Goal: Find specific page/section: Find specific page/section

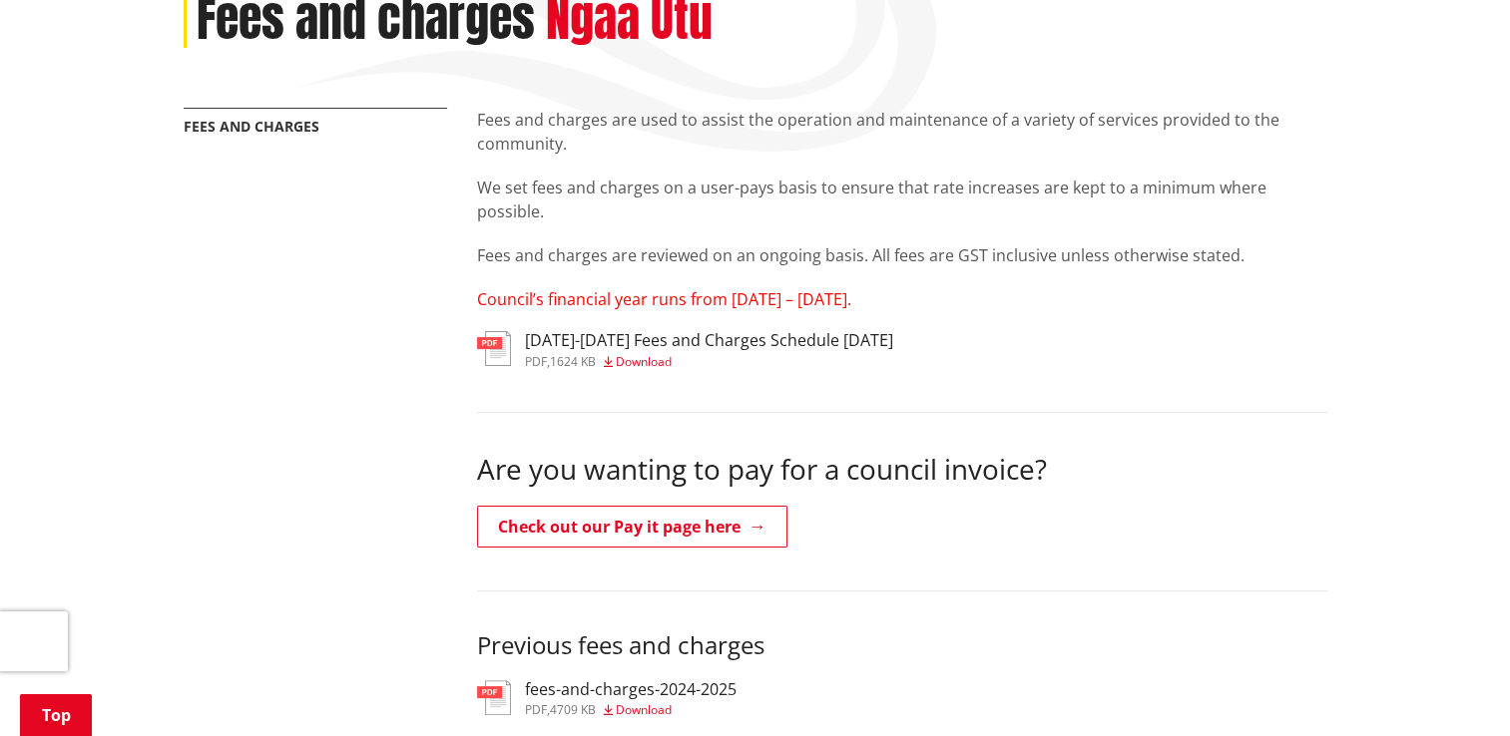
scroll to position [349, 0]
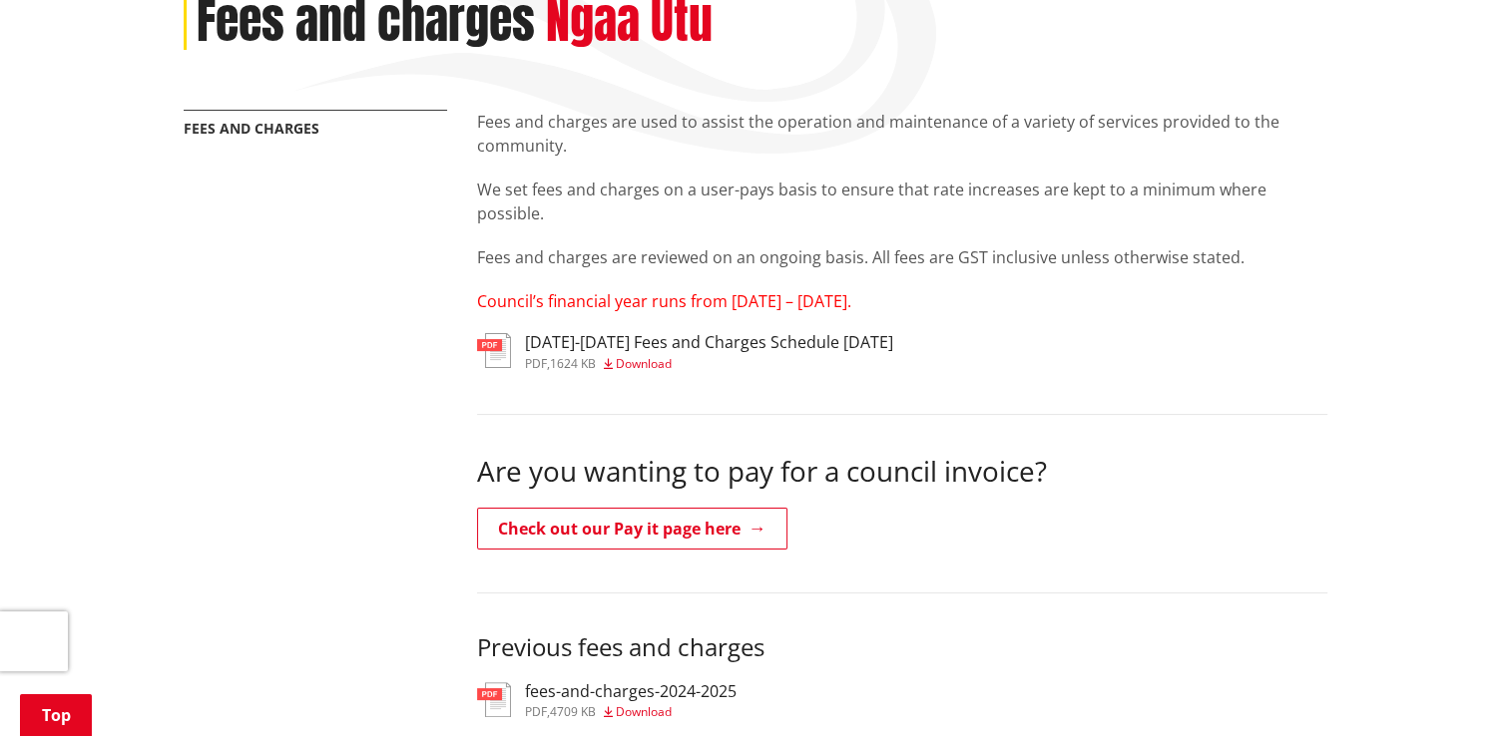
click at [553, 340] on h3 "2025-2027 Fees and Charges Schedule June 2025" at bounding box center [709, 342] width 368 height 19
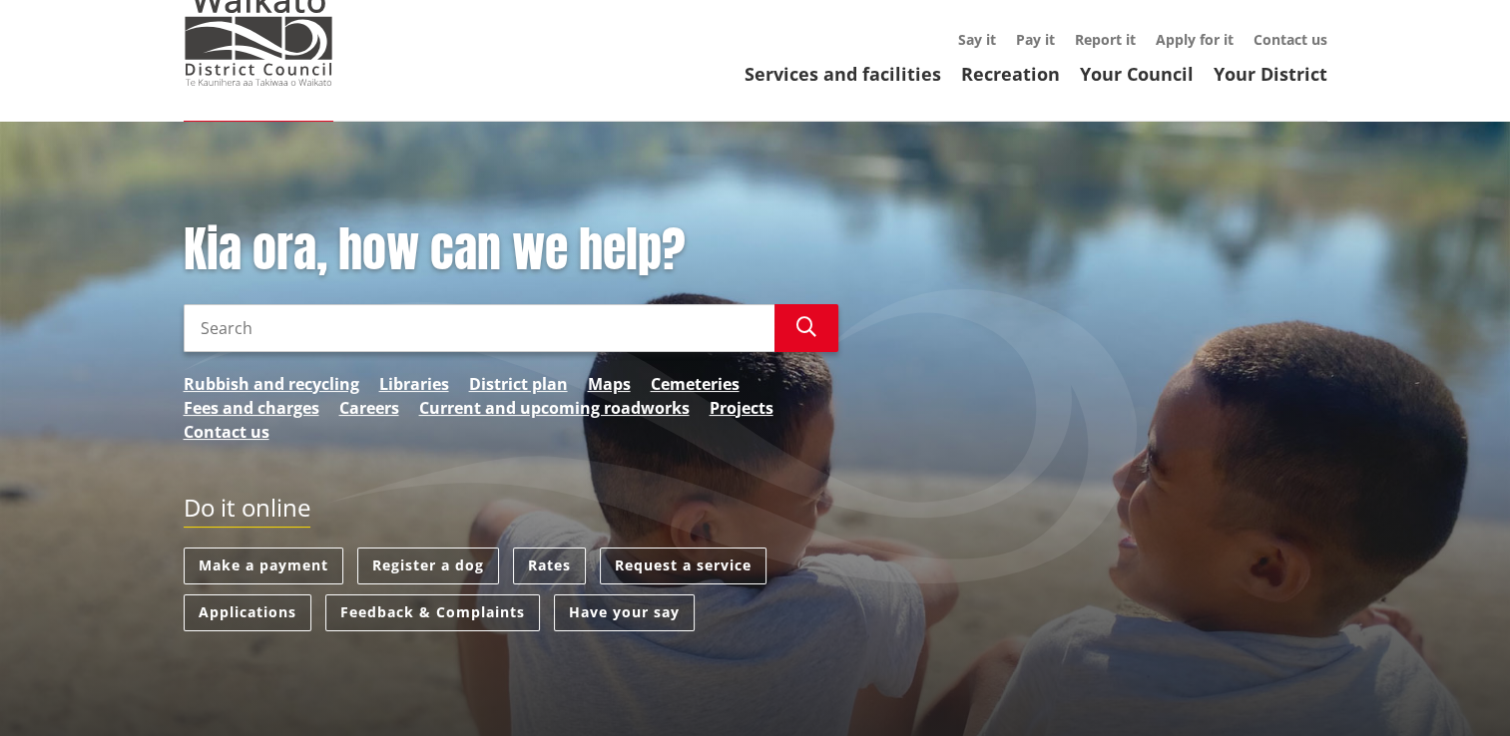
scroll to position [140, 0]
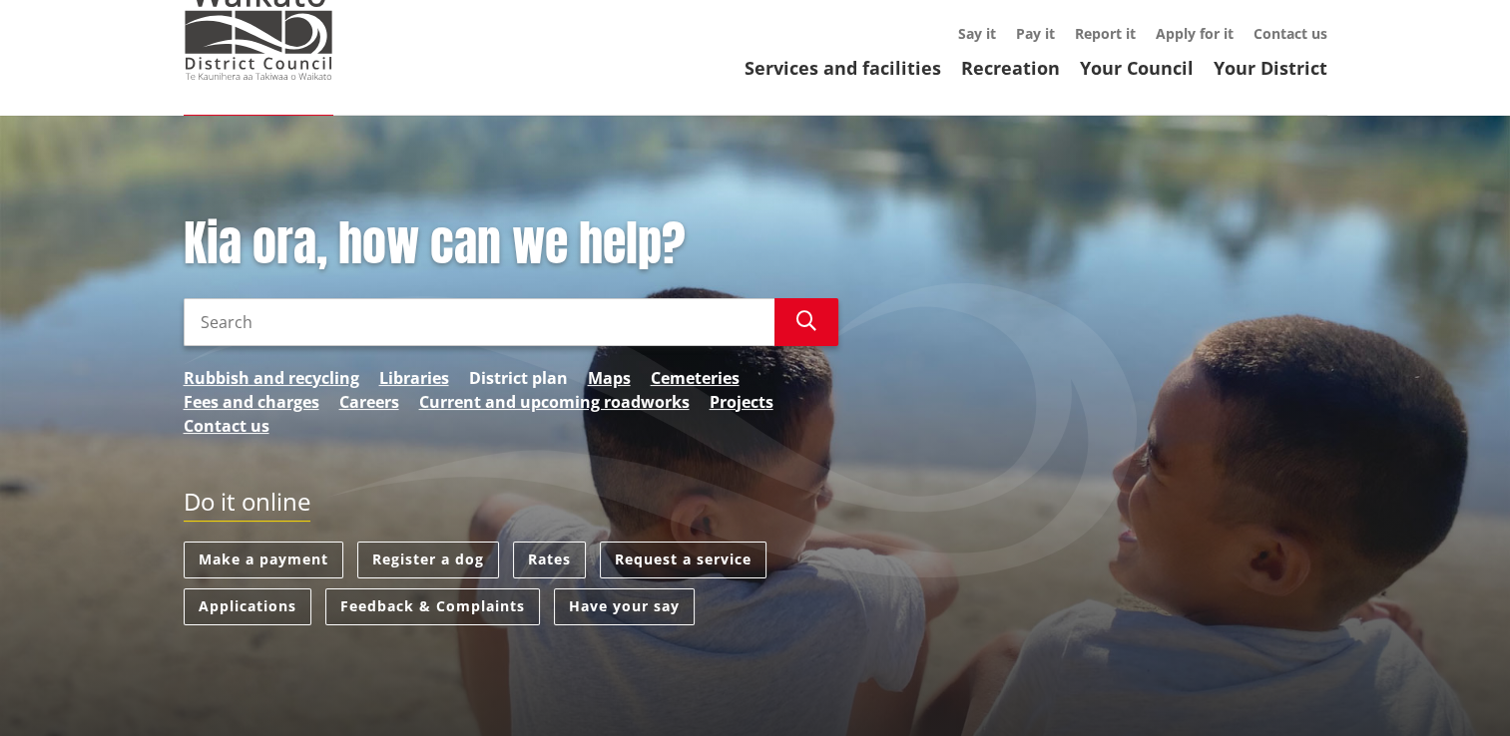
click at [529, 377] on link "District plan" at bounding box center [518, 378] width 99 height 24
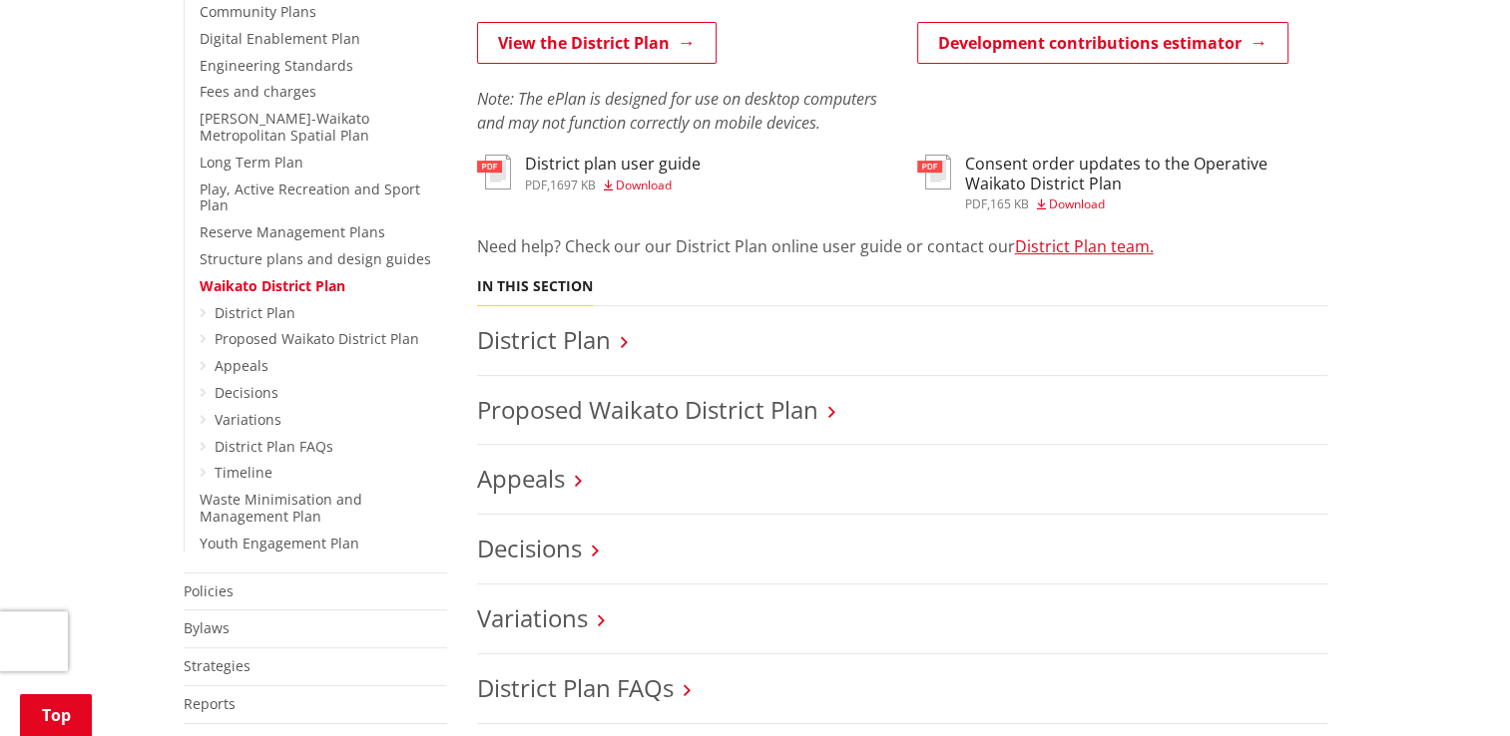
scroll to position [675, 0]
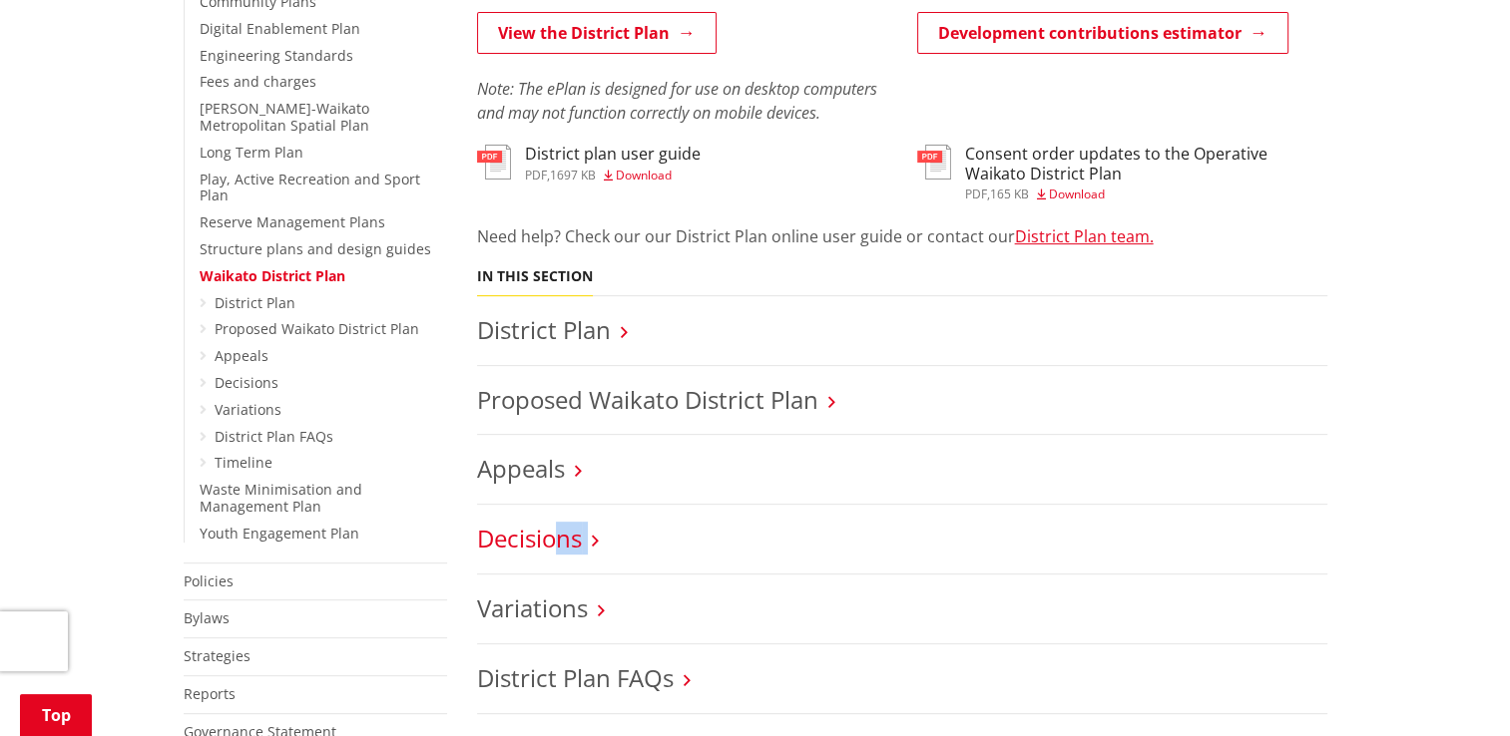
drag, startPoint x: 611, startPoint y: 523, endPoint x: 553, endPoint y: 550, distance: 63.8
click at [553, 550] on li "Decisions" at bounding box center [902, 540] width 850 height 70
click at [553, 550] on link "Decisions" at bounding box center [529, 538] width 105 height 33
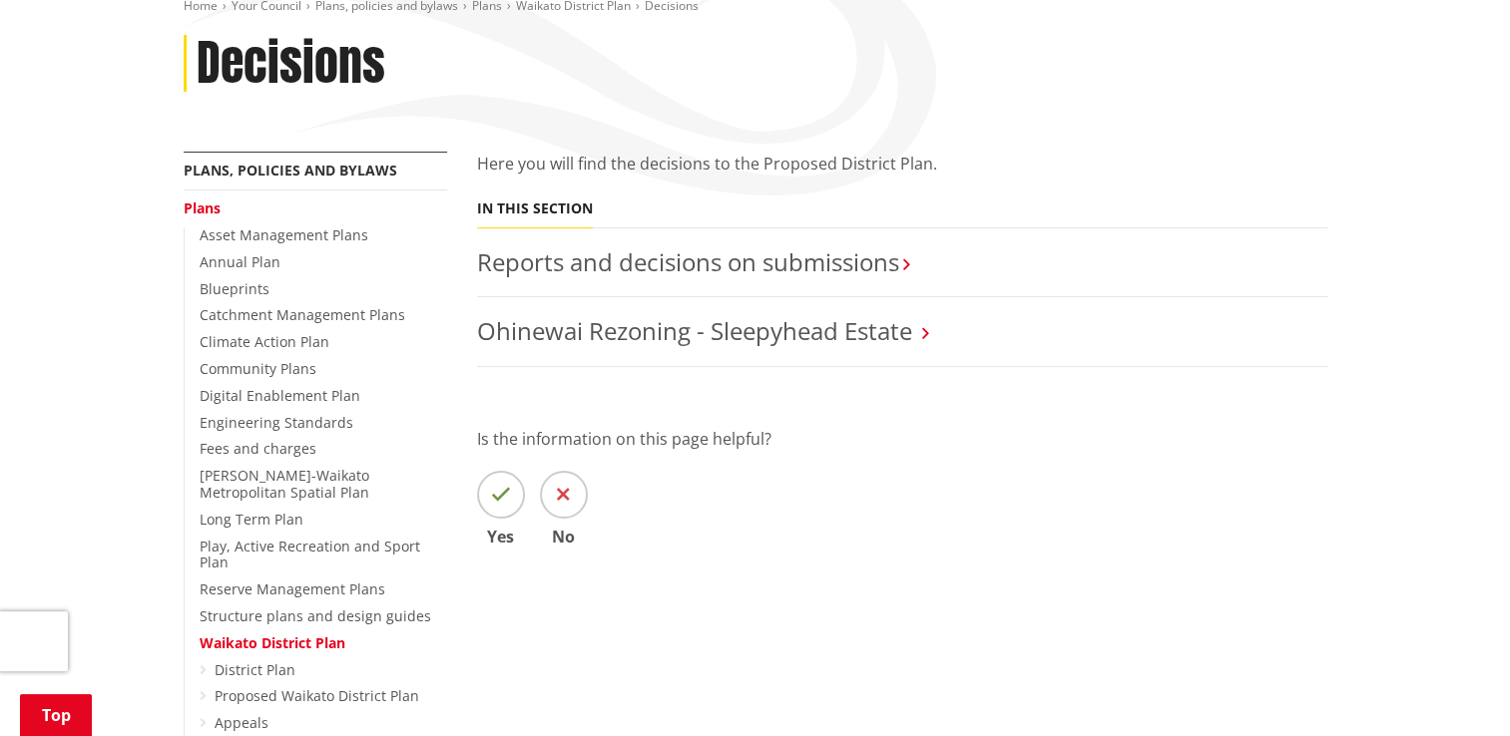
scroll to position [399, 0]
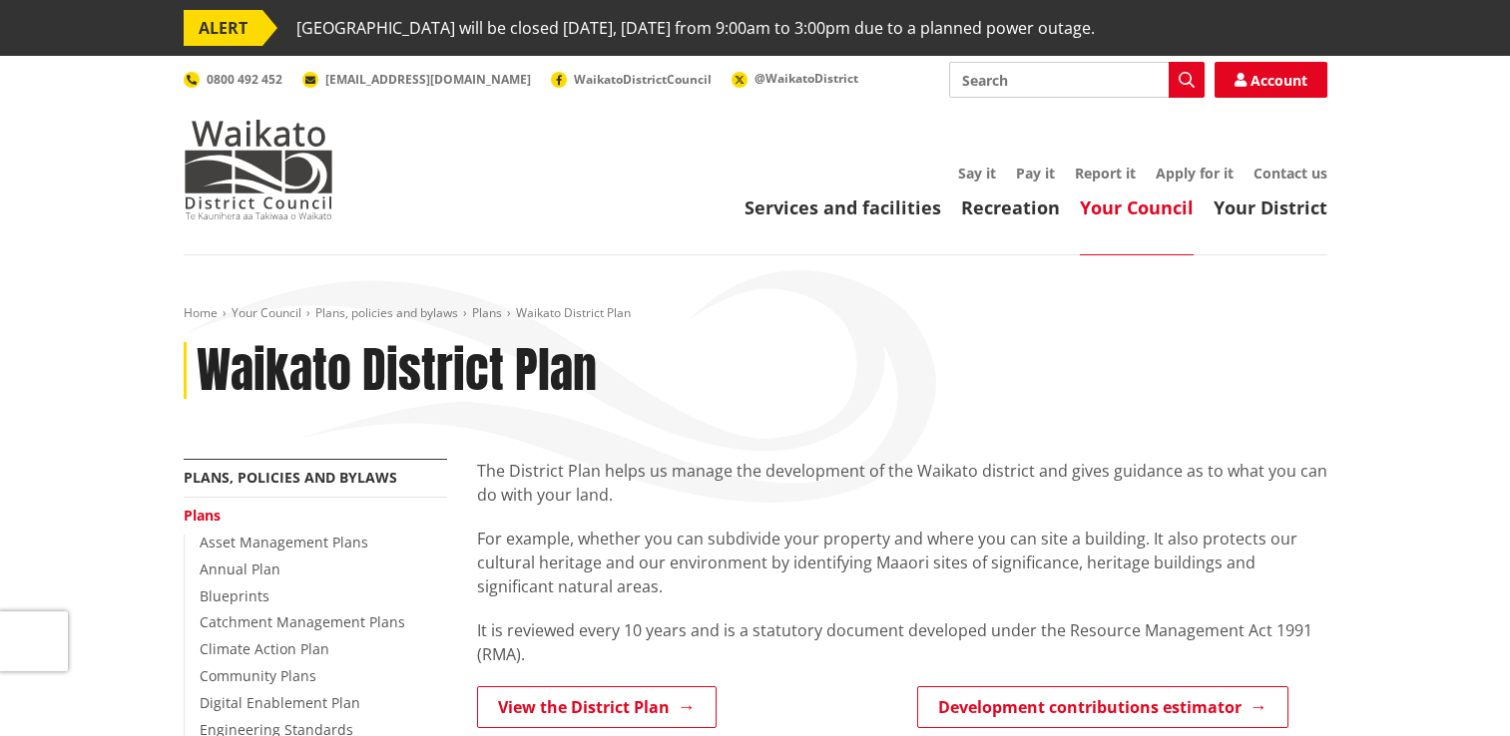
scroll to position [675, 0]
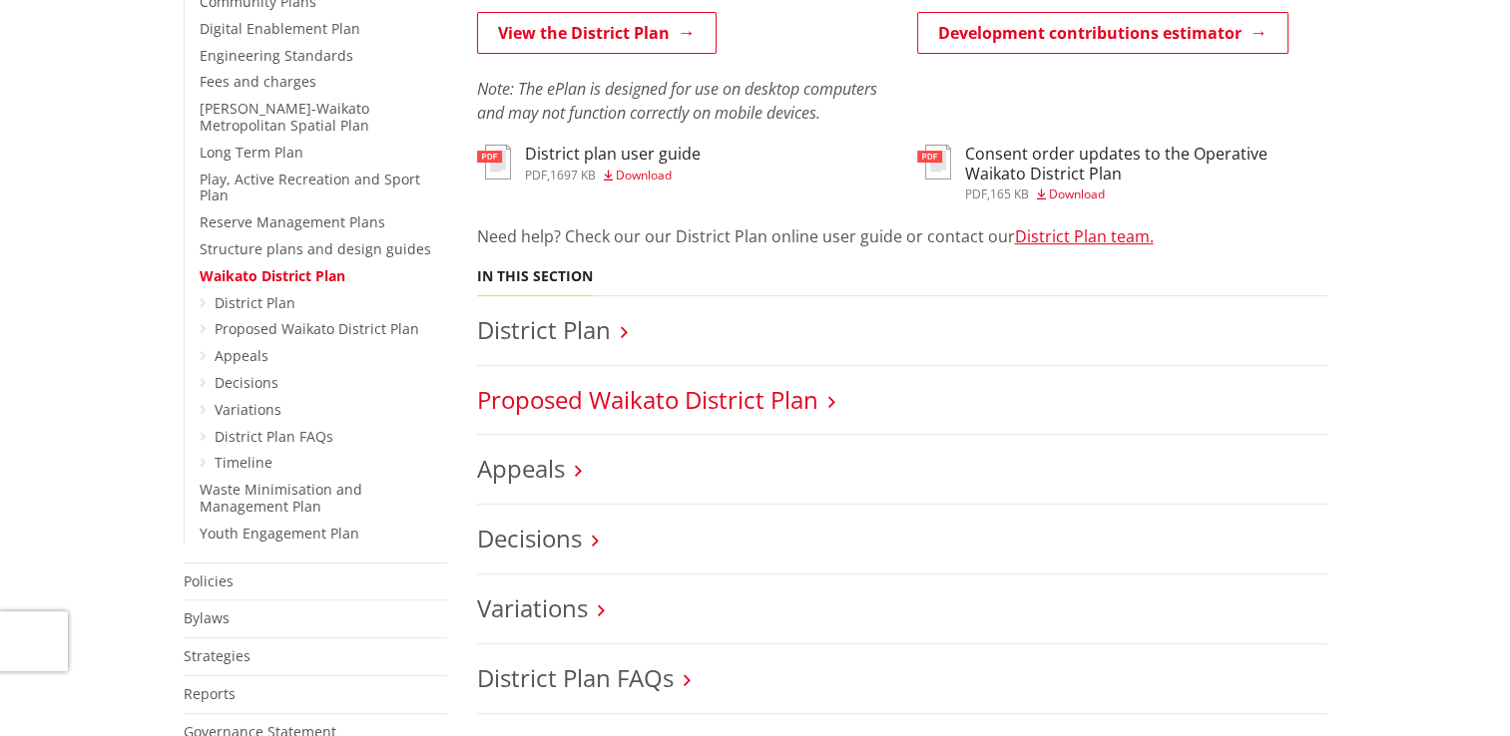
click at [675, 406] on link "Proposed Waikato District Plan" at bounding box center [647, 399] width 341 height 33
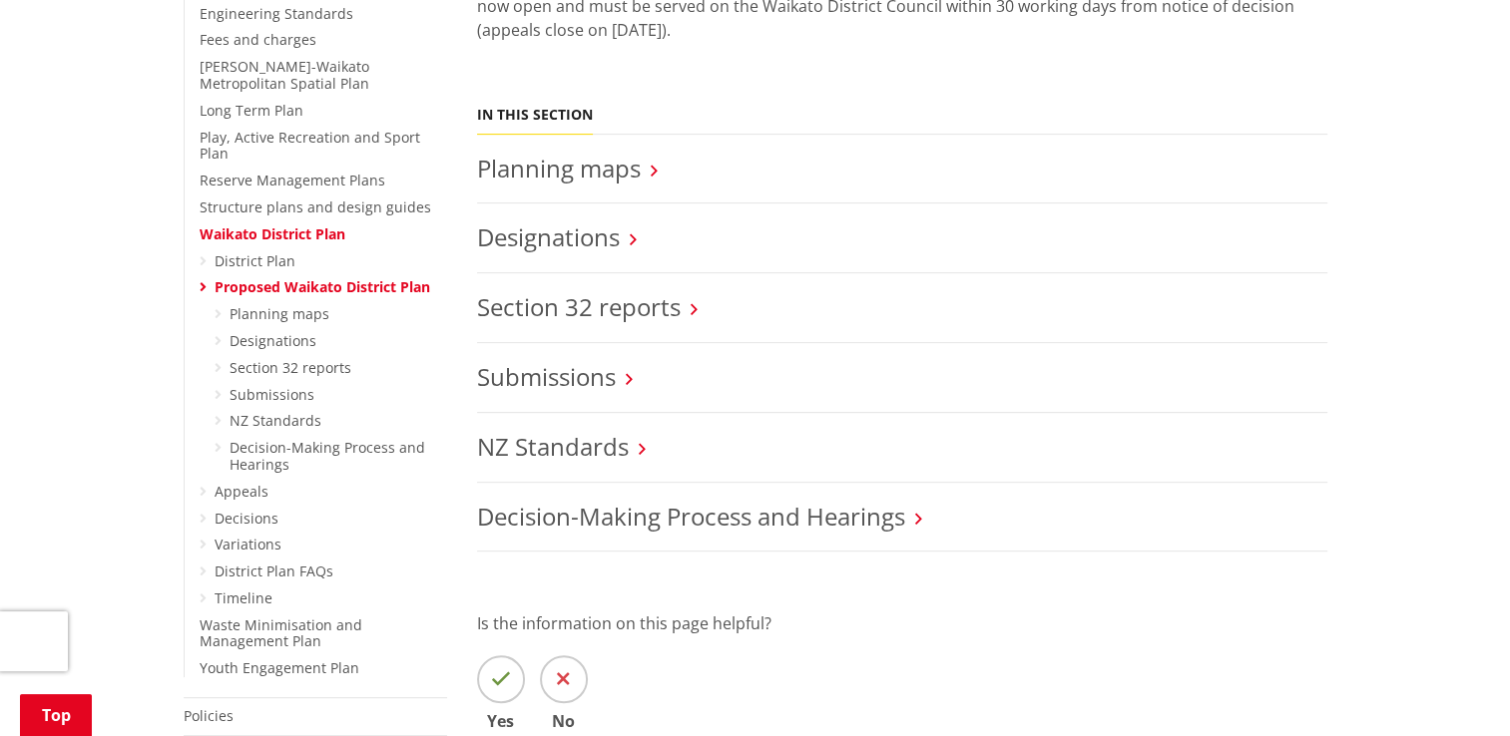
scroll to position [776, 0]
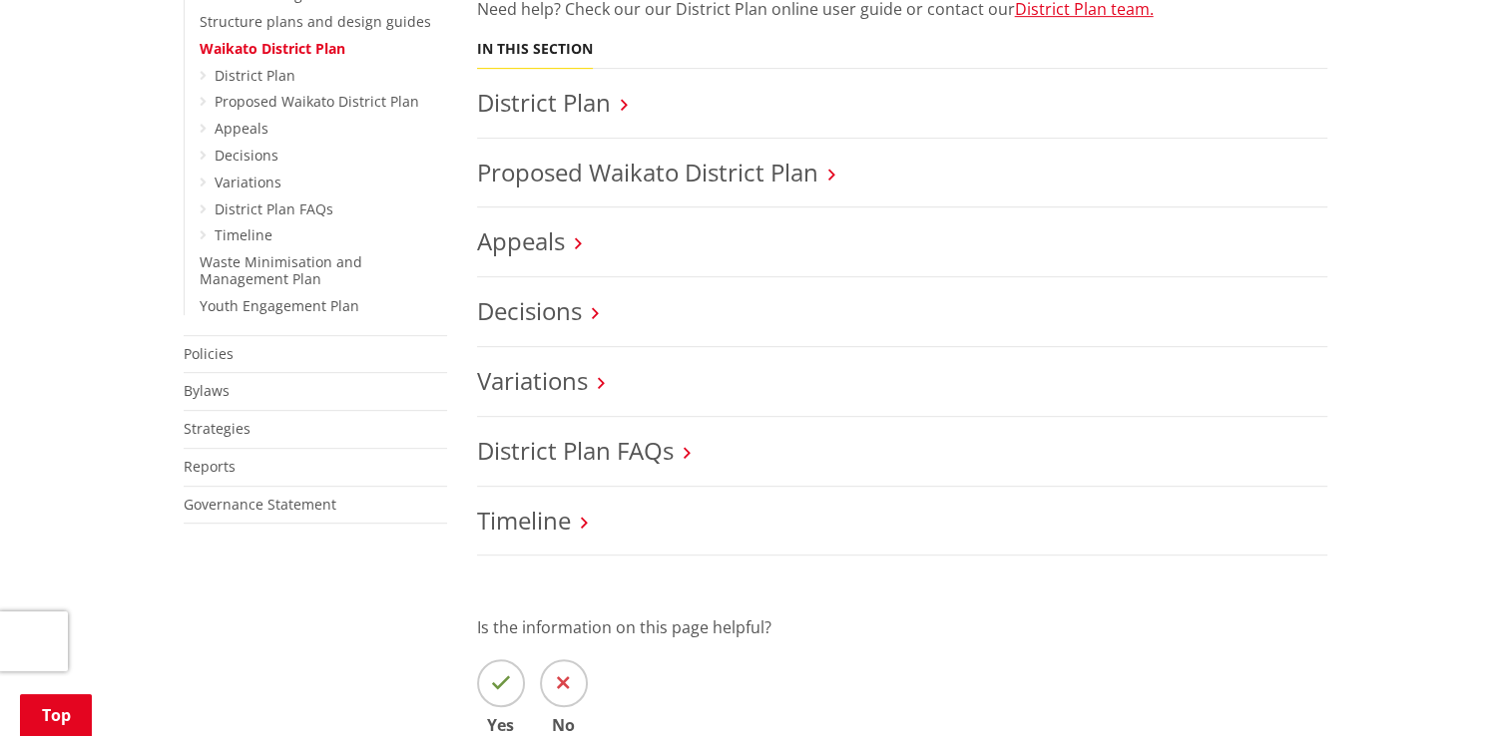
scroll to position [908, 0]
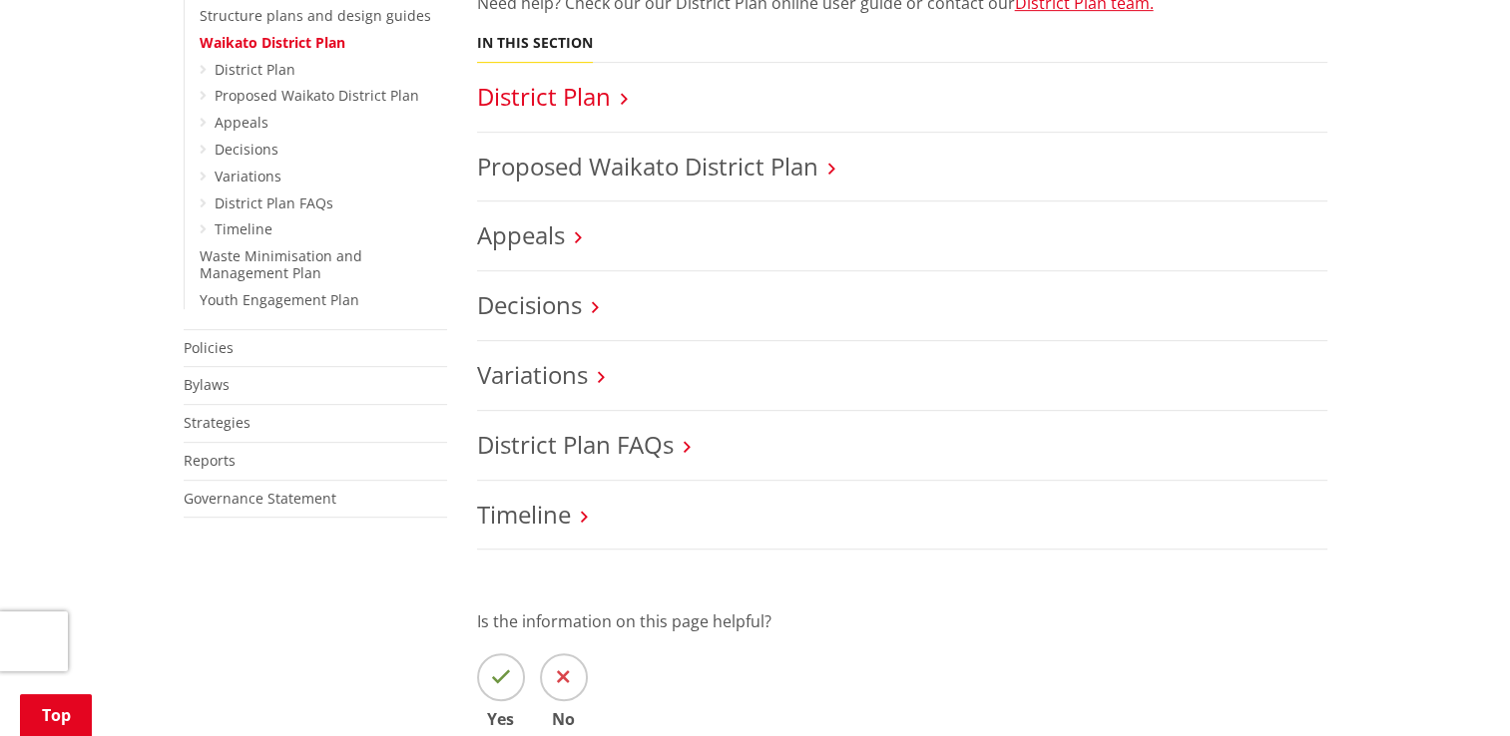
click at [536, 92] on link "District Plan" at bounding box center [544, 96] width 134 height 33
